Goal: Find specific page/section: Find specific page/section

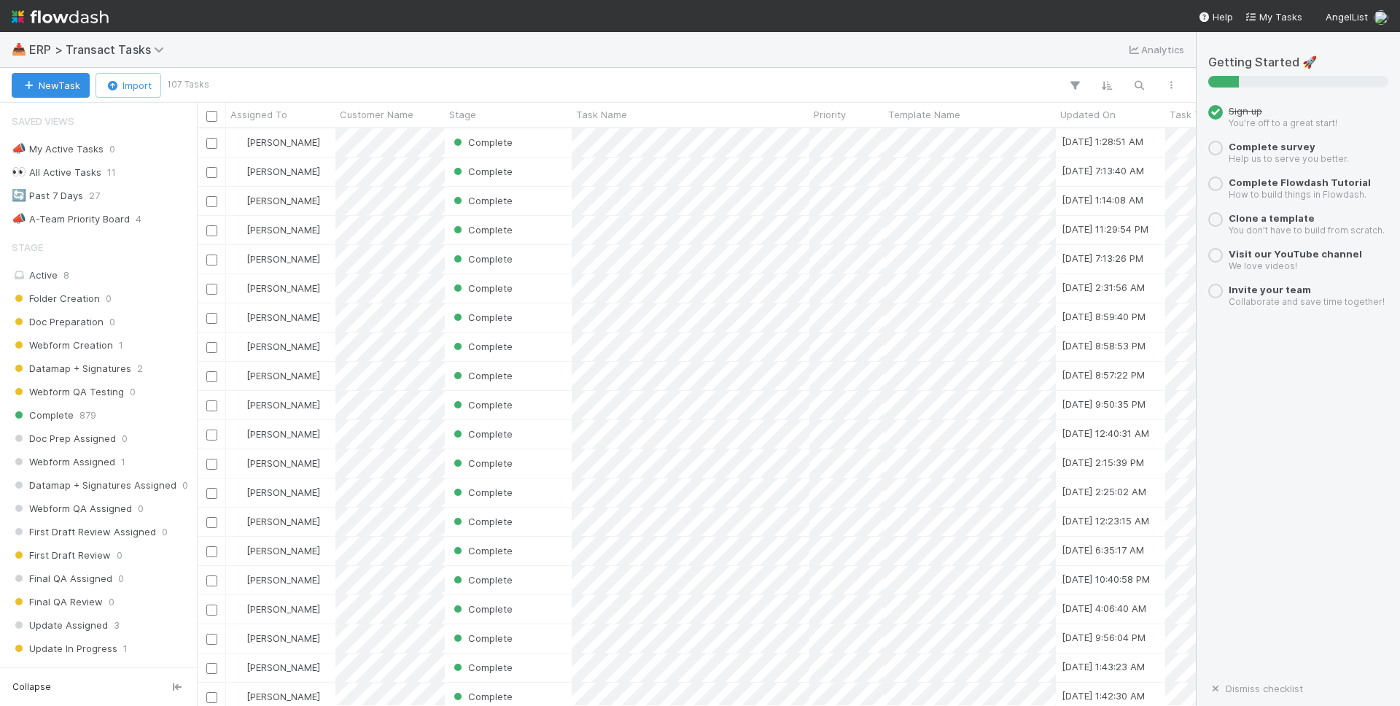
scroll to position [331, 0]
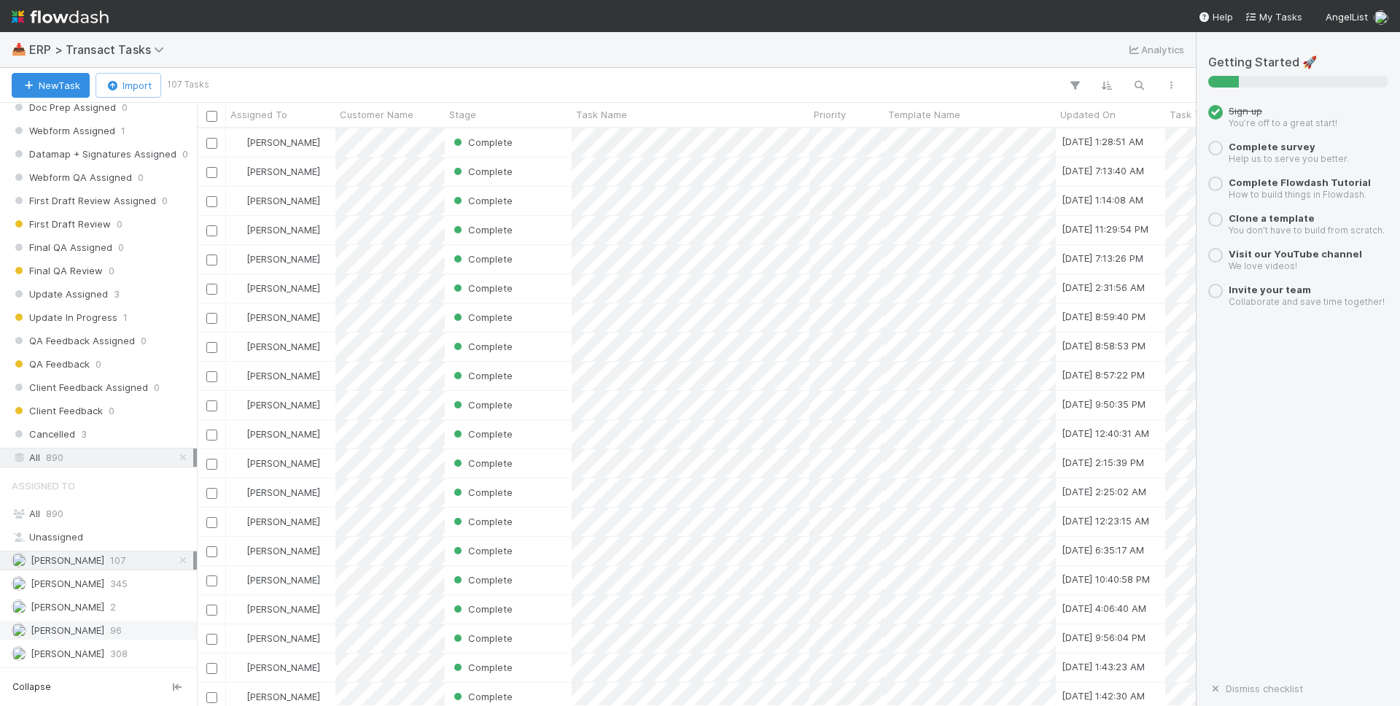
click at [93, 631] on div "[PERSON_NAME] 96" at bounding box center [103, 630] width 182 height 18
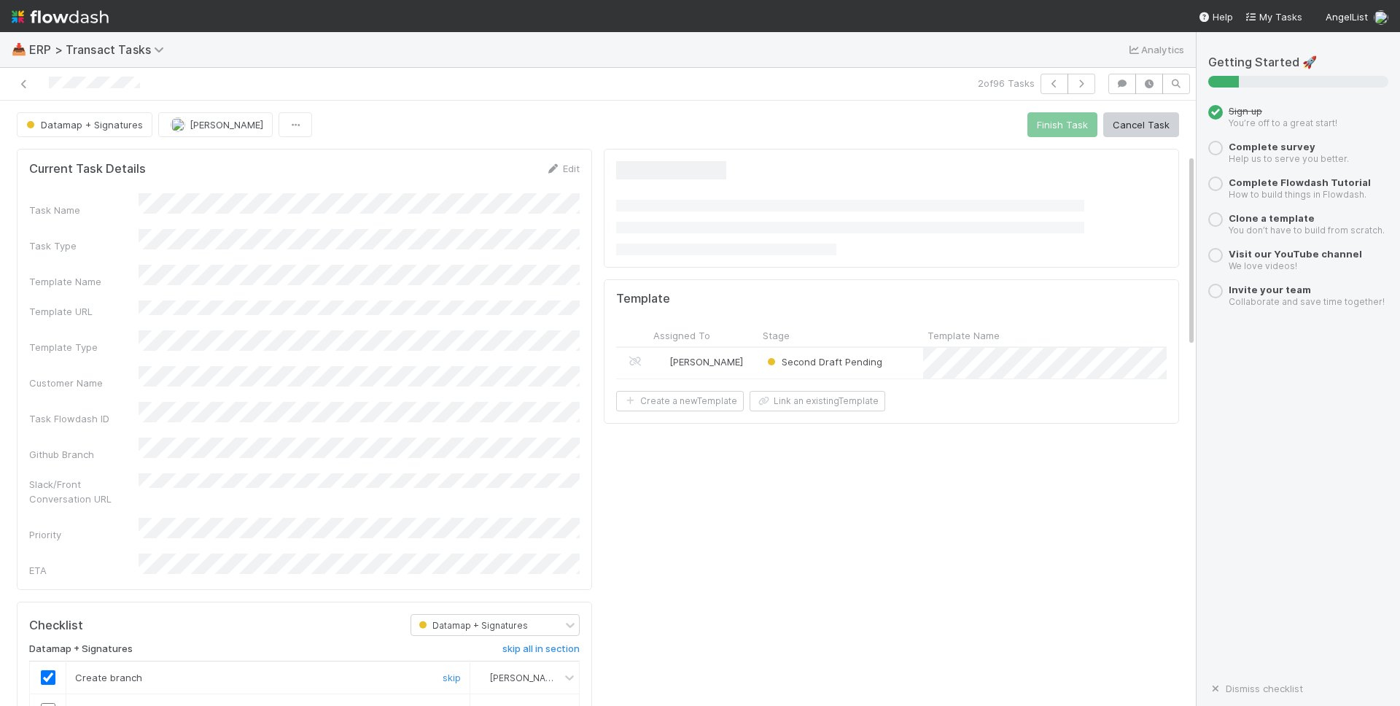
scroll to position [657, 0]
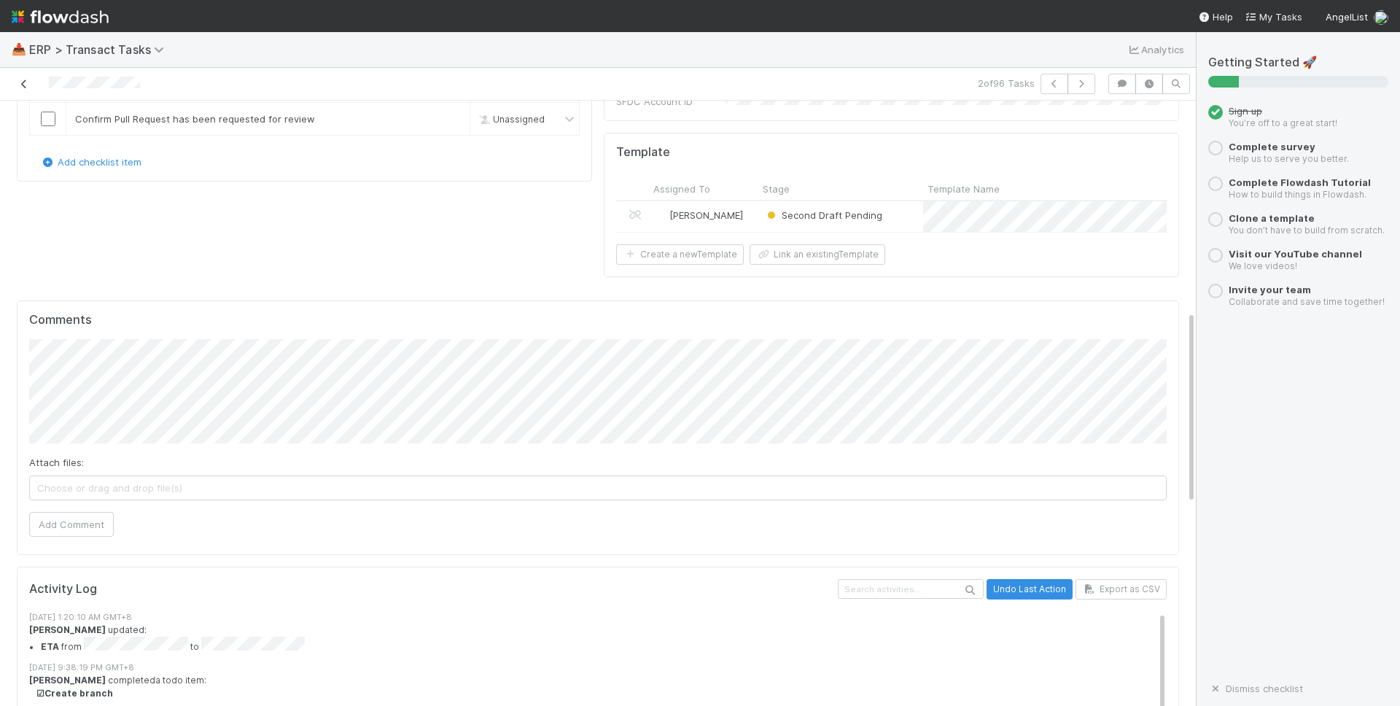
click at [24, 82] on icon at bounding box center [24, 83] width 15 height 9
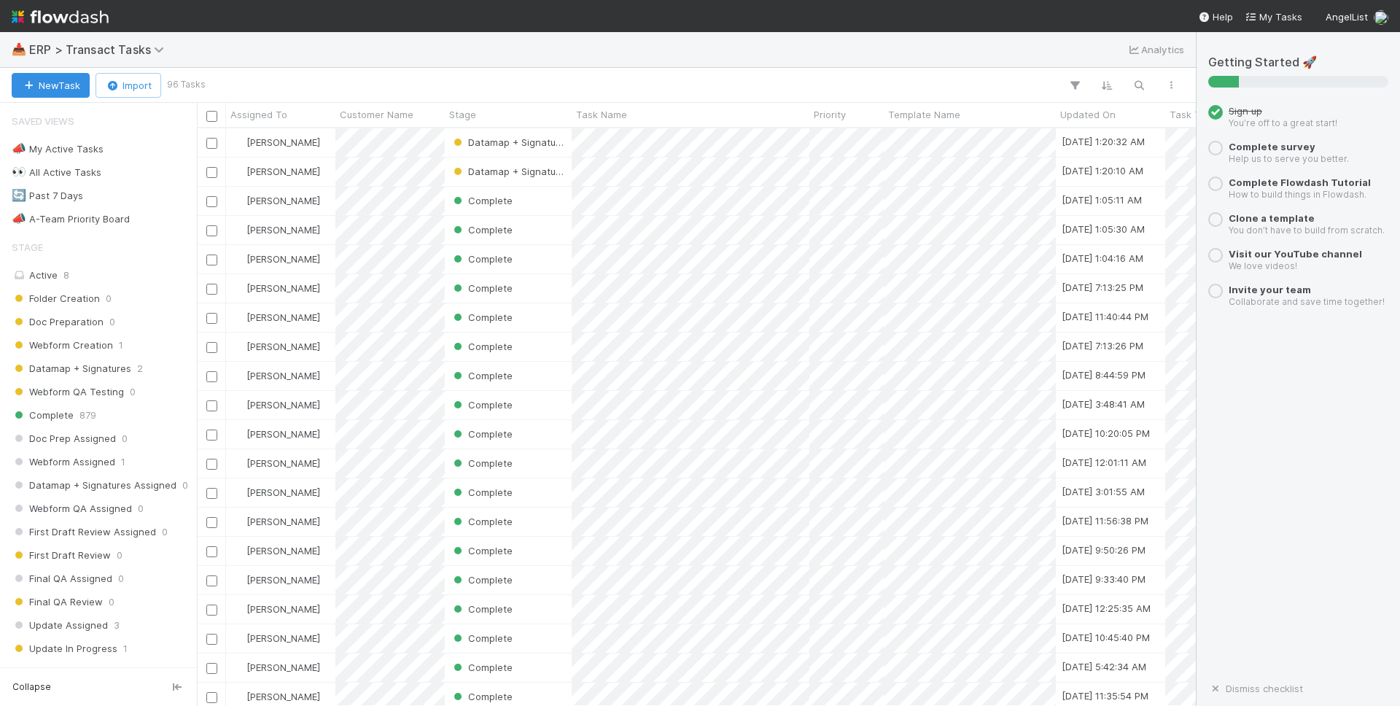
scroll to position [577, 999]
